Goal: Navigation & Orientation: Find specific page/section

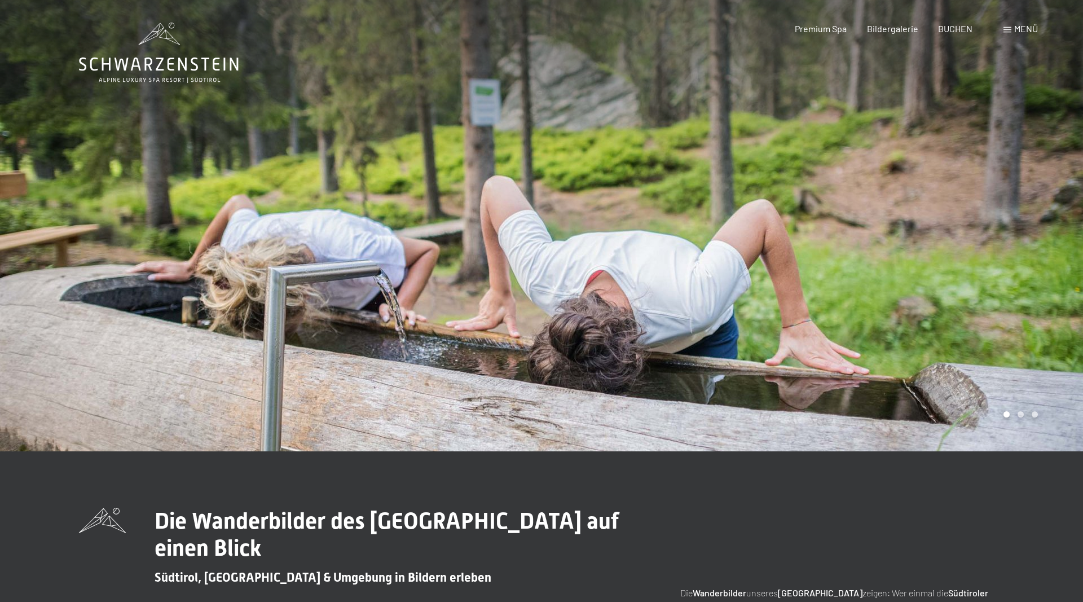
click at [1013, 32] on div "Menü" at bounding box center [1020, 29] width 34 height 12
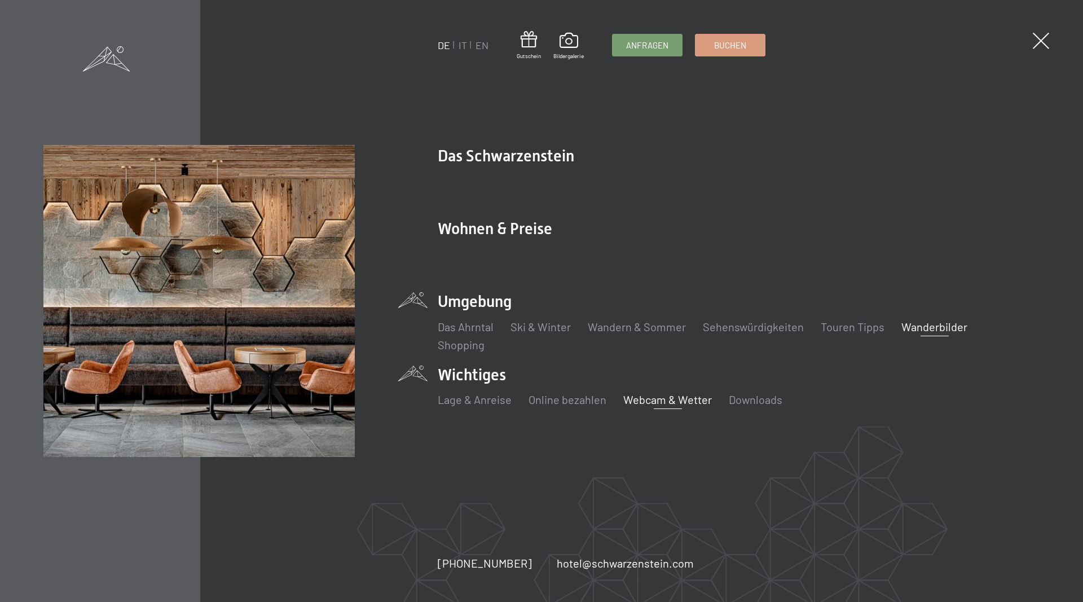
click at [653, 396] on link "Webcam & Wetter" at bounding box center [667, 399] width 89 height 14
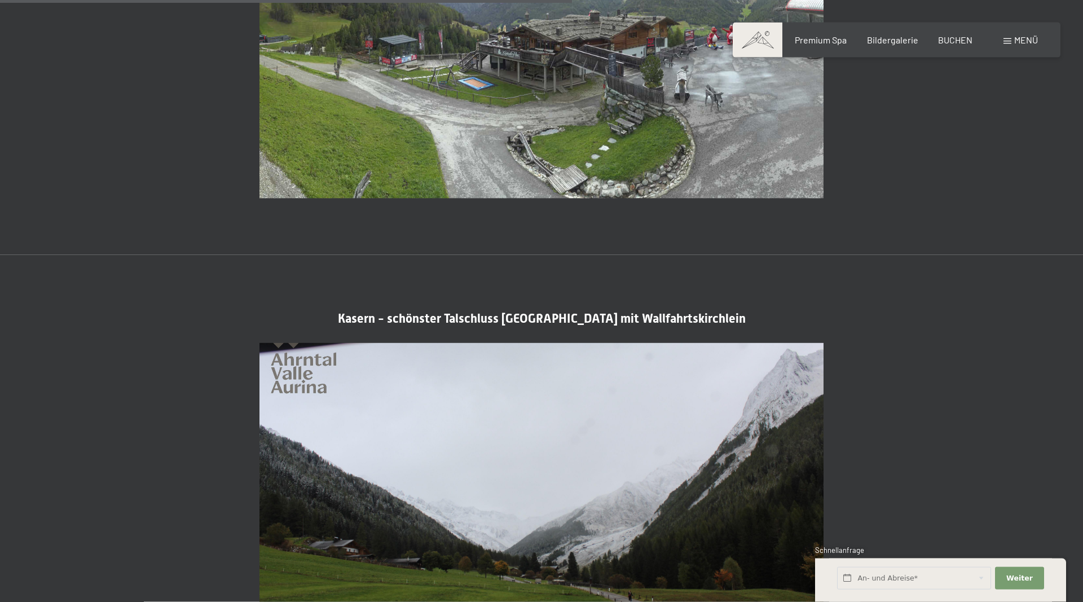
scroll to position [2073, 0]
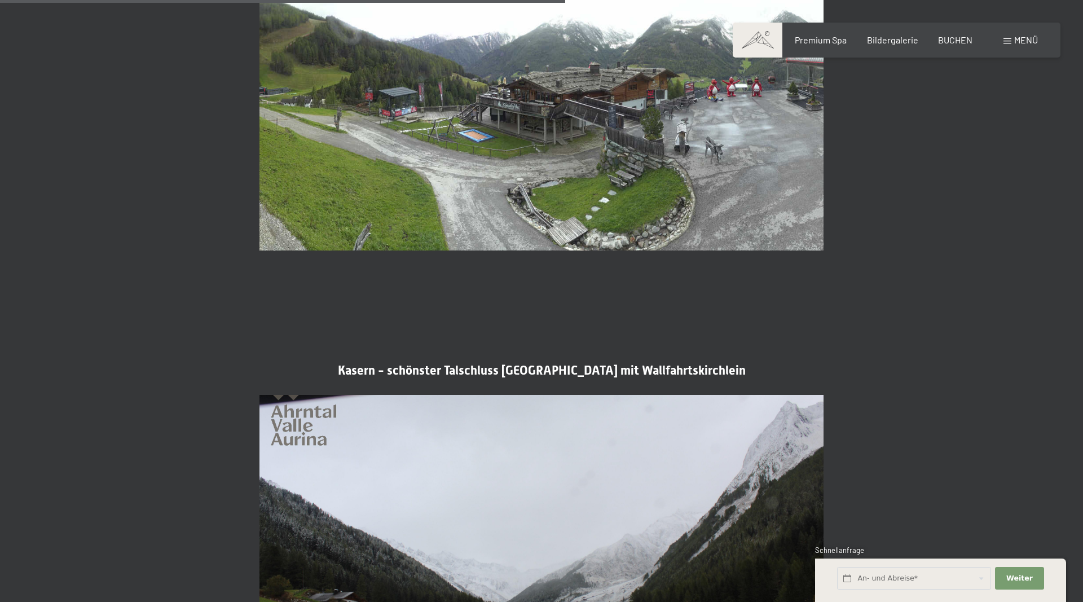
click at [1012, 42] on div "Menü" at bounding box center [1020, 40] width 34 height 12
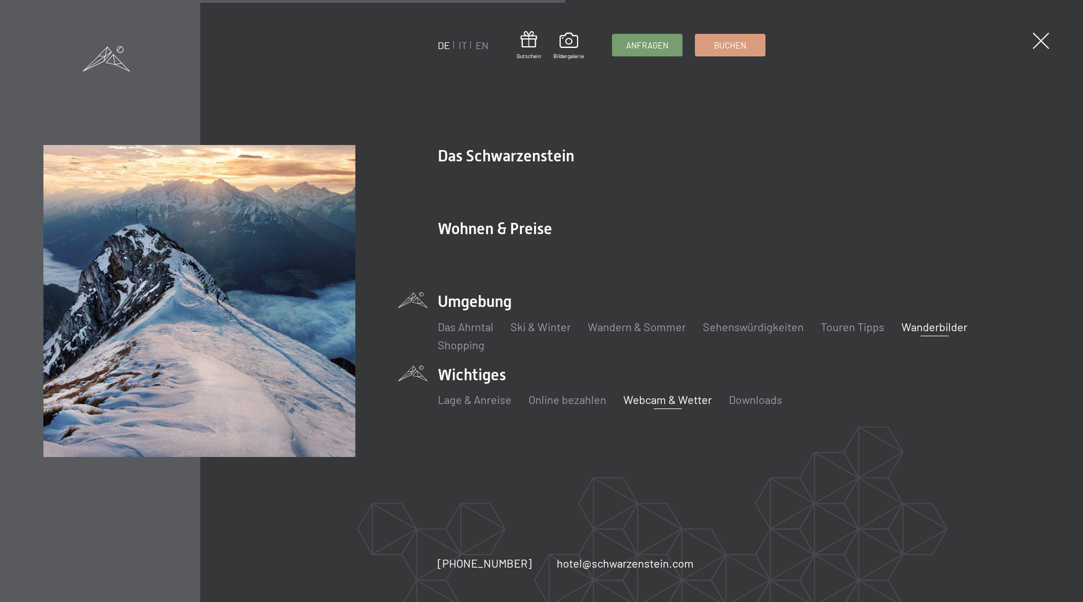
click at [916, 328] on link "Wanderbilder" at bounding box center [934, 327] width 66 height 14
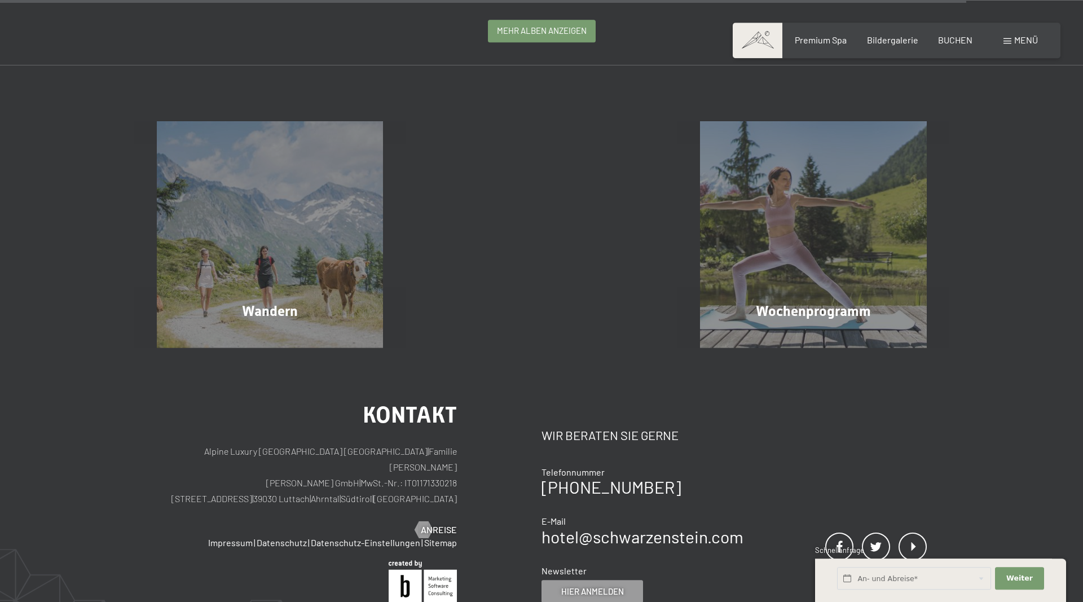
scroll to position [2933, 0]
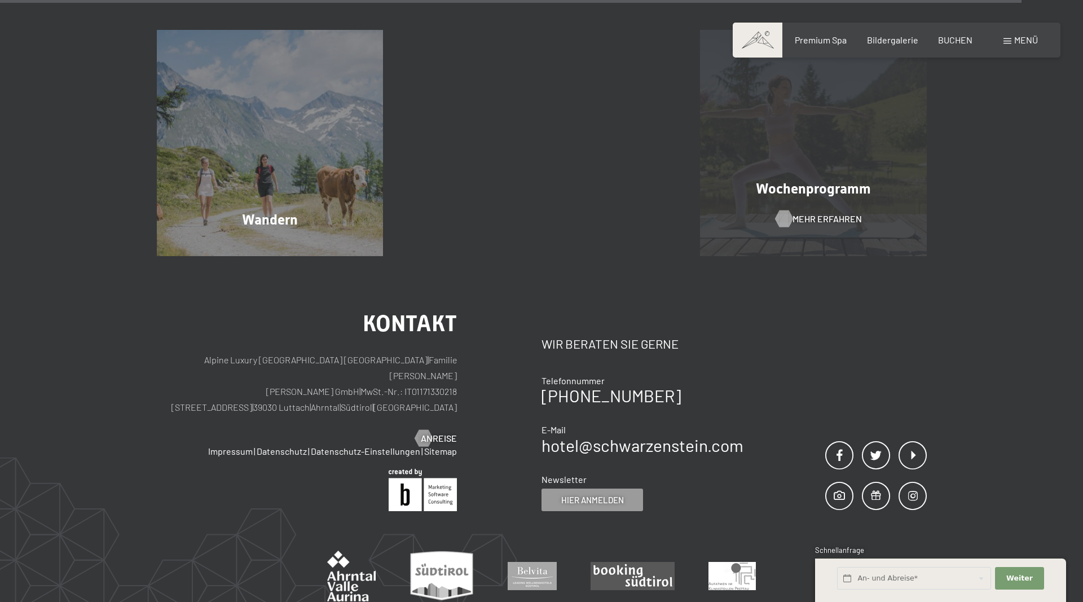
click at [804, 214] on span "Mehr erfahren" at bounding box center [826, 219] width 69 height 12
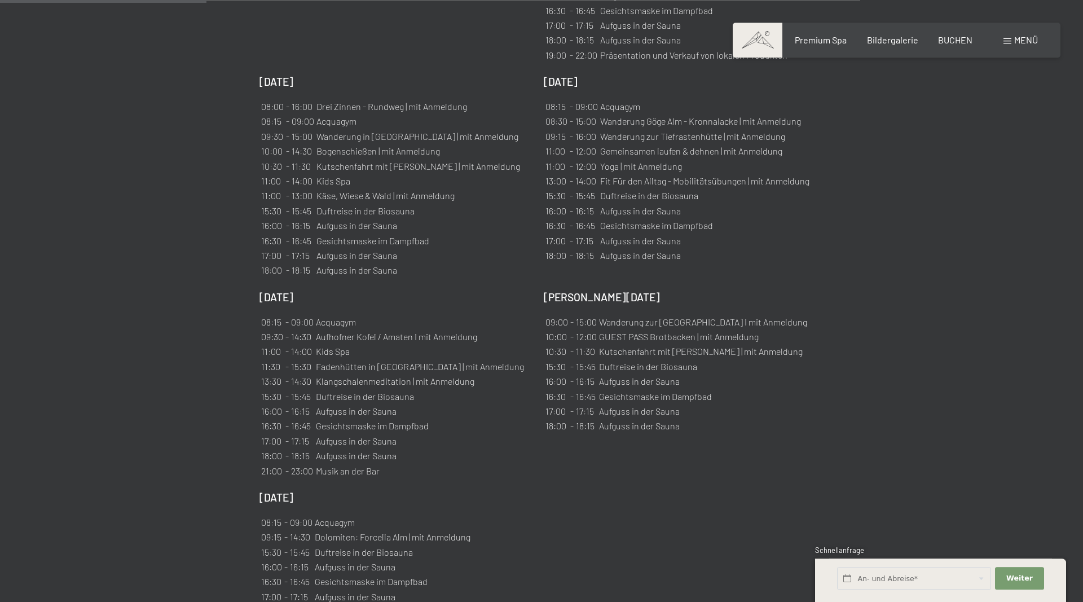
scroll to position [978, 0]
